Goal: Task Accomplishment & Management: Use online tool/utility

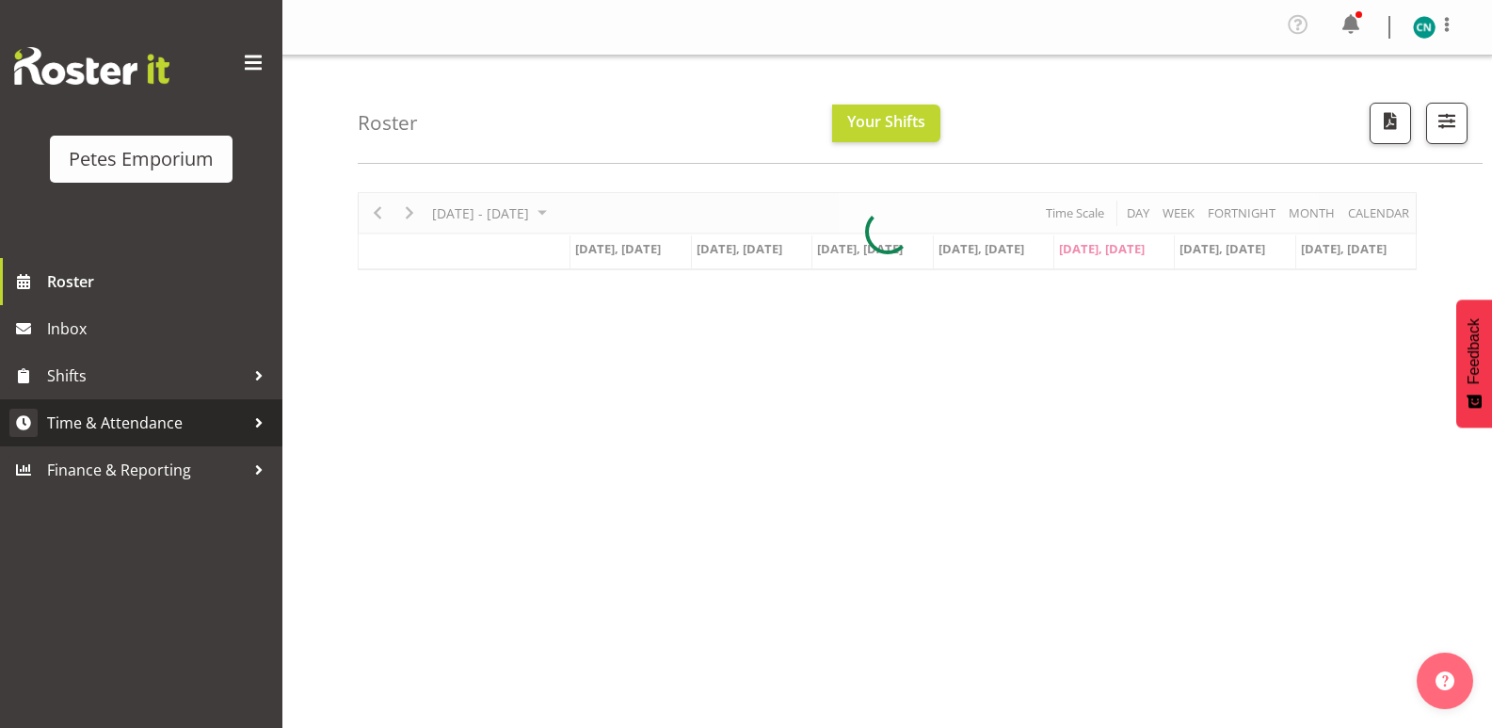
click at [162, 419] on span "Time & Attendance" at bounding box center [146, 423] width 198 height 28
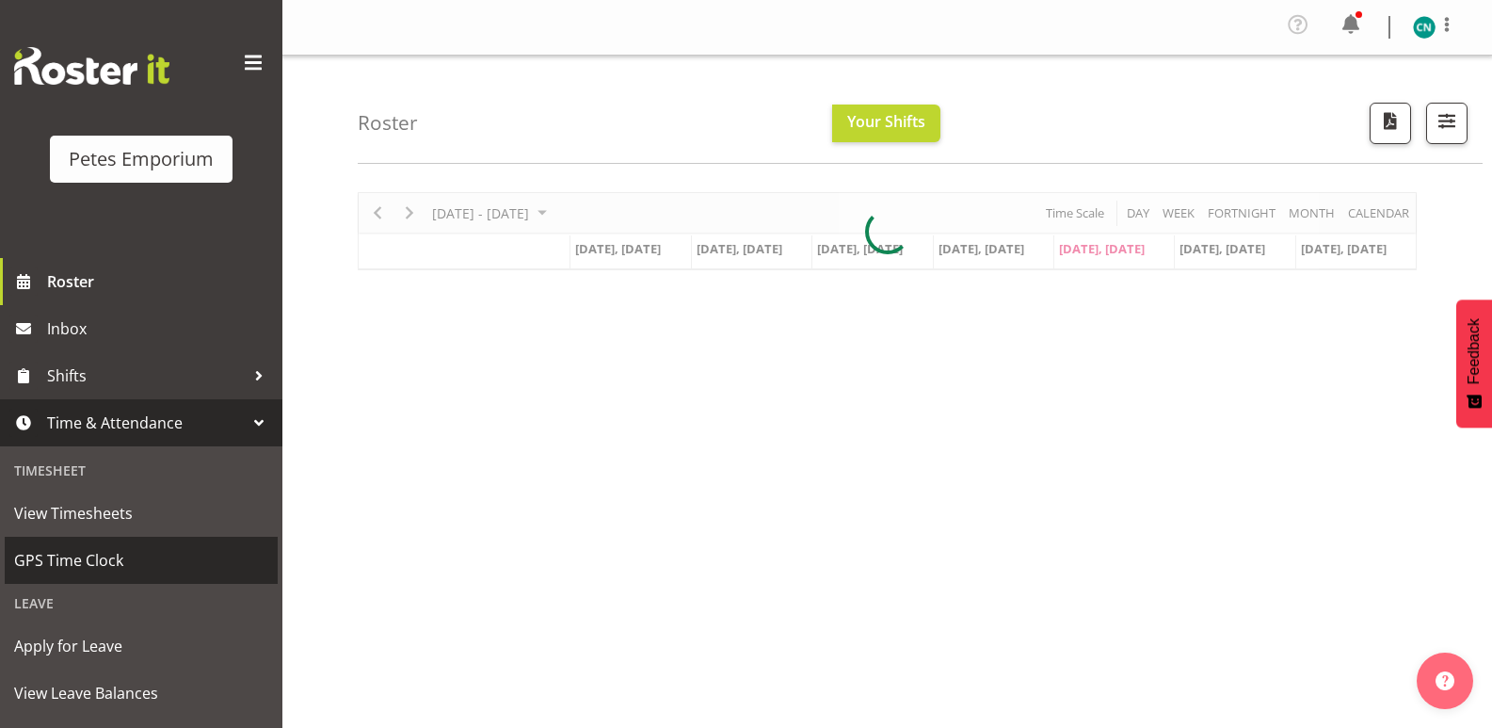
click at [89, 560] on span "GPS Time Clock" at bounding box center [141, 560] width 254 height 28
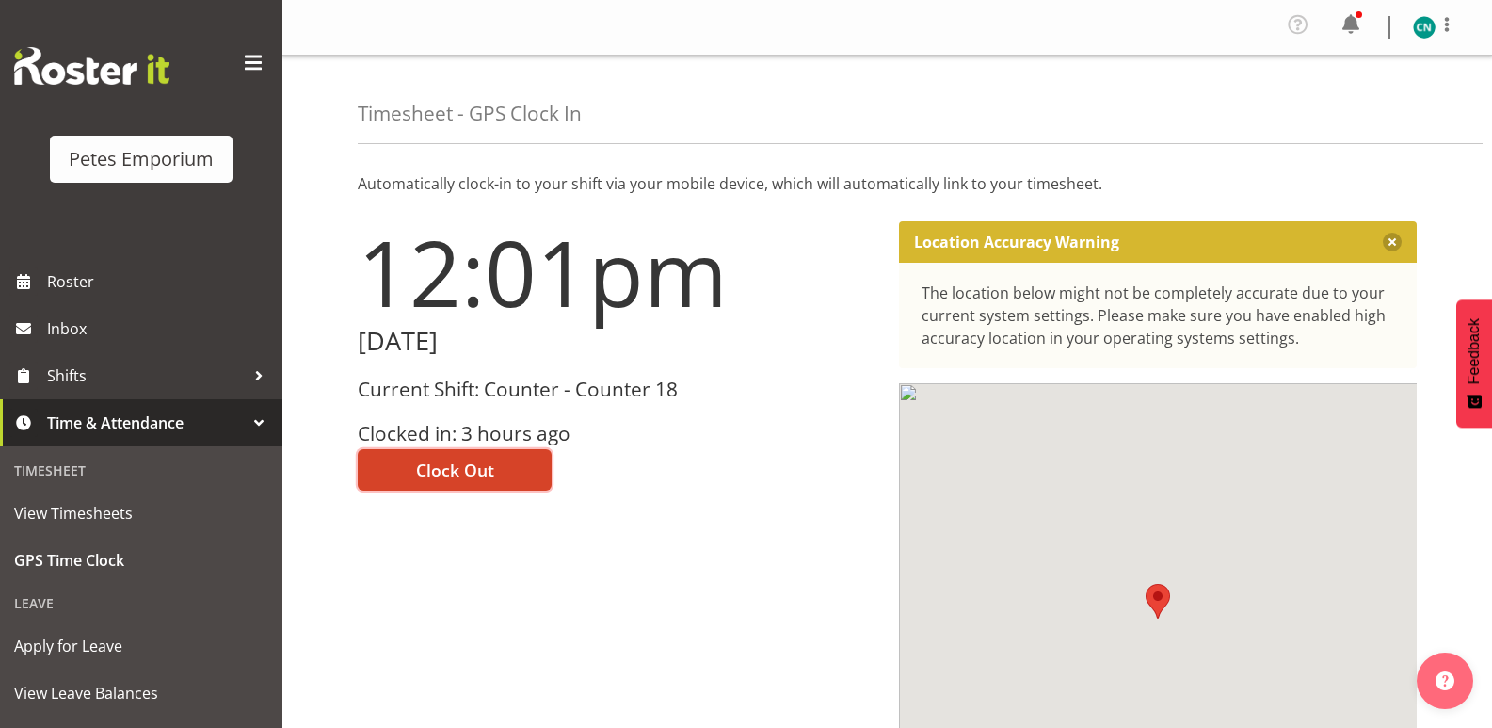
click at [444, 463] on span "Clock Out" at bounding box center [455, 470] width 78 height 24
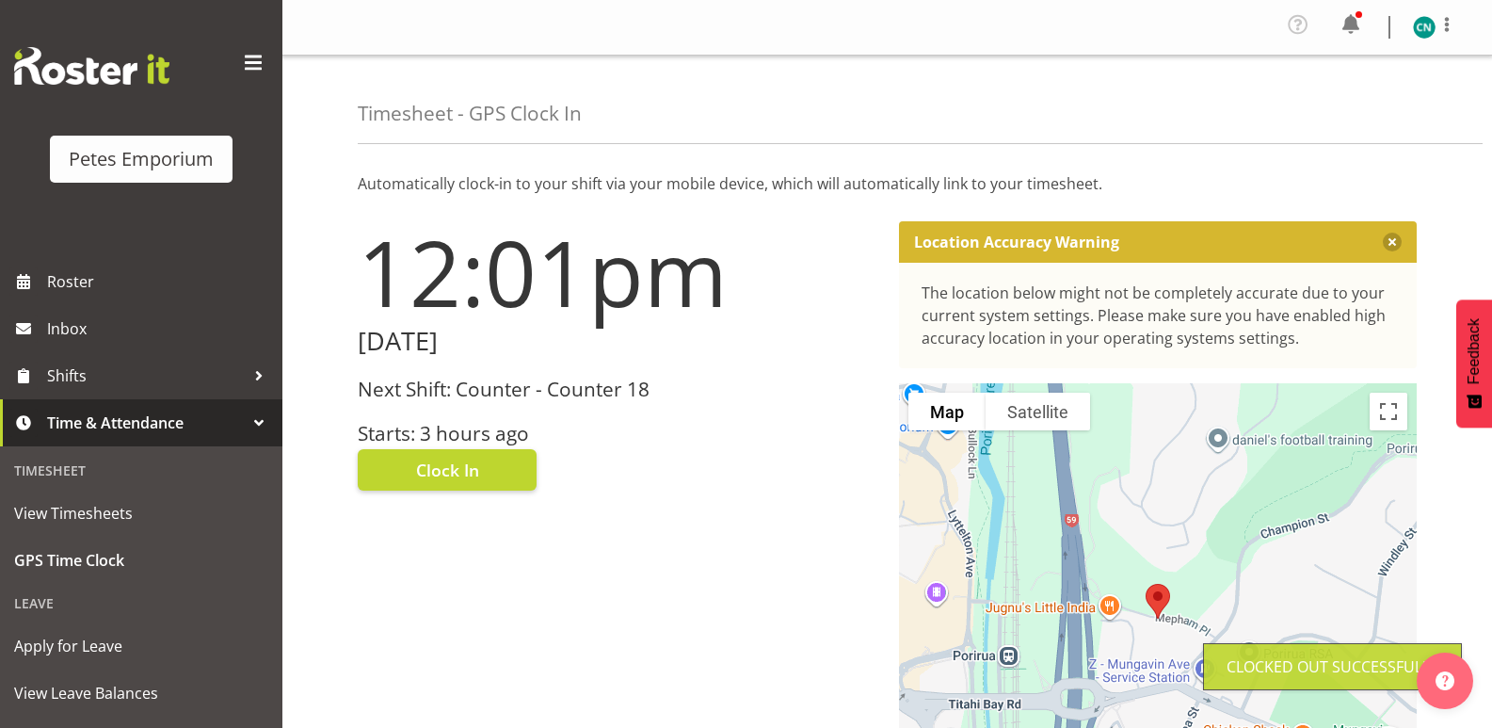
click at [1424, 24] on img at bounding box center [1424, 27] width 23 height 23
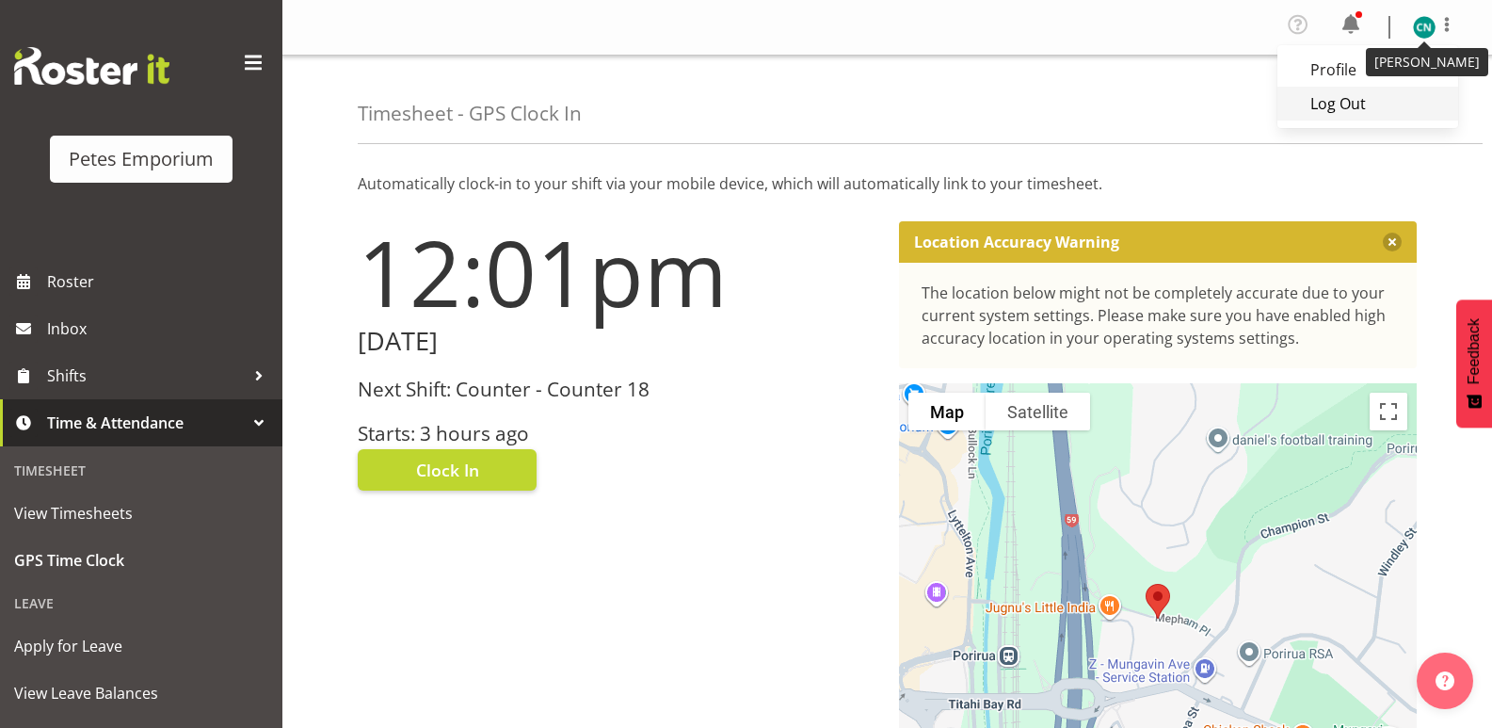
click at [1364, 102] on link "Log Out" at bounding box center [1368, 104] width 181 height 34
